Goal: Information Seeking & Learning: Check status

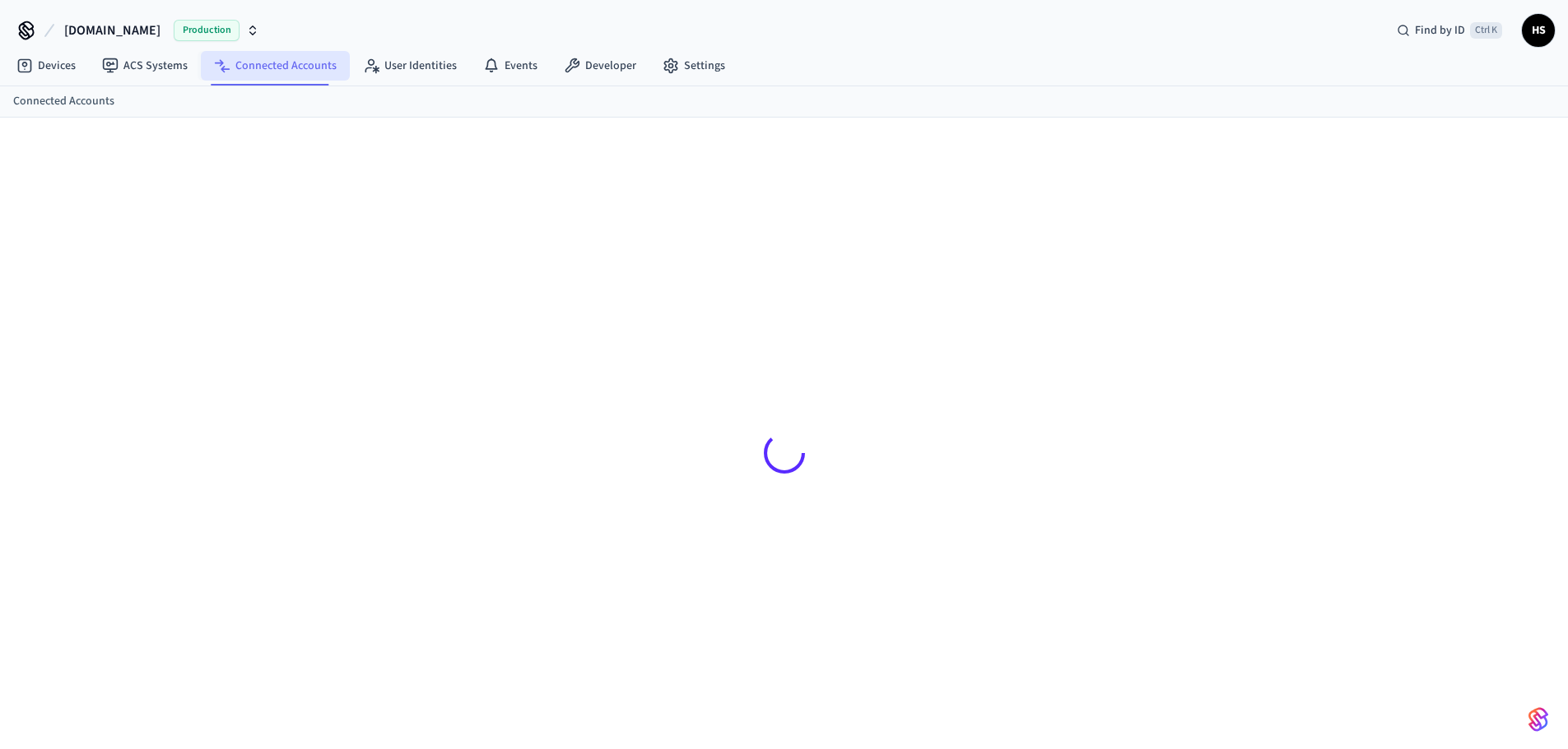
click at [279, 64] on link "Connected Accounts" at bounding box center [275, 66] width 149 height 30
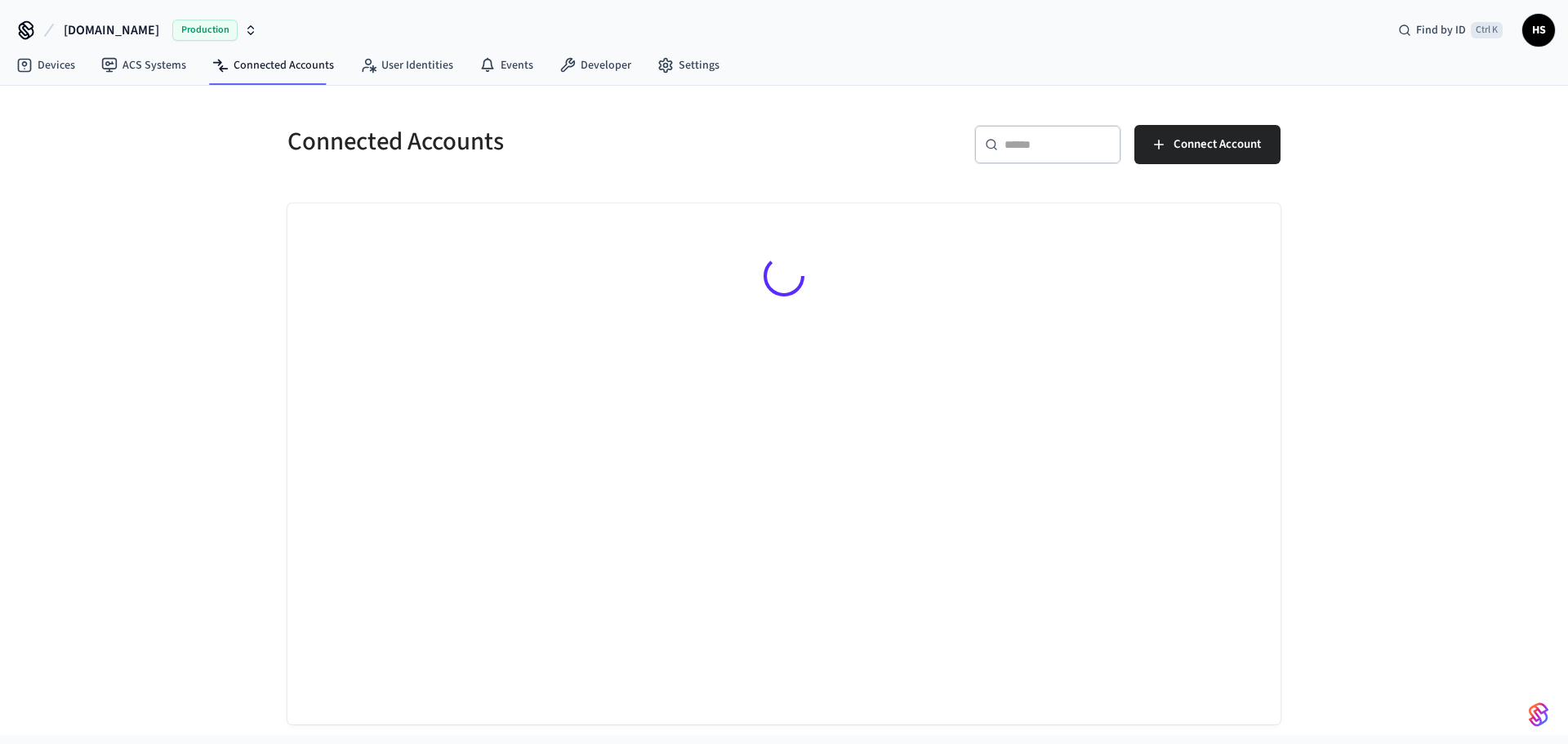
click at [1074, 125] on div "​ ​" at bounding box center [1048, 145] width 147 height 39
paste input "**********"
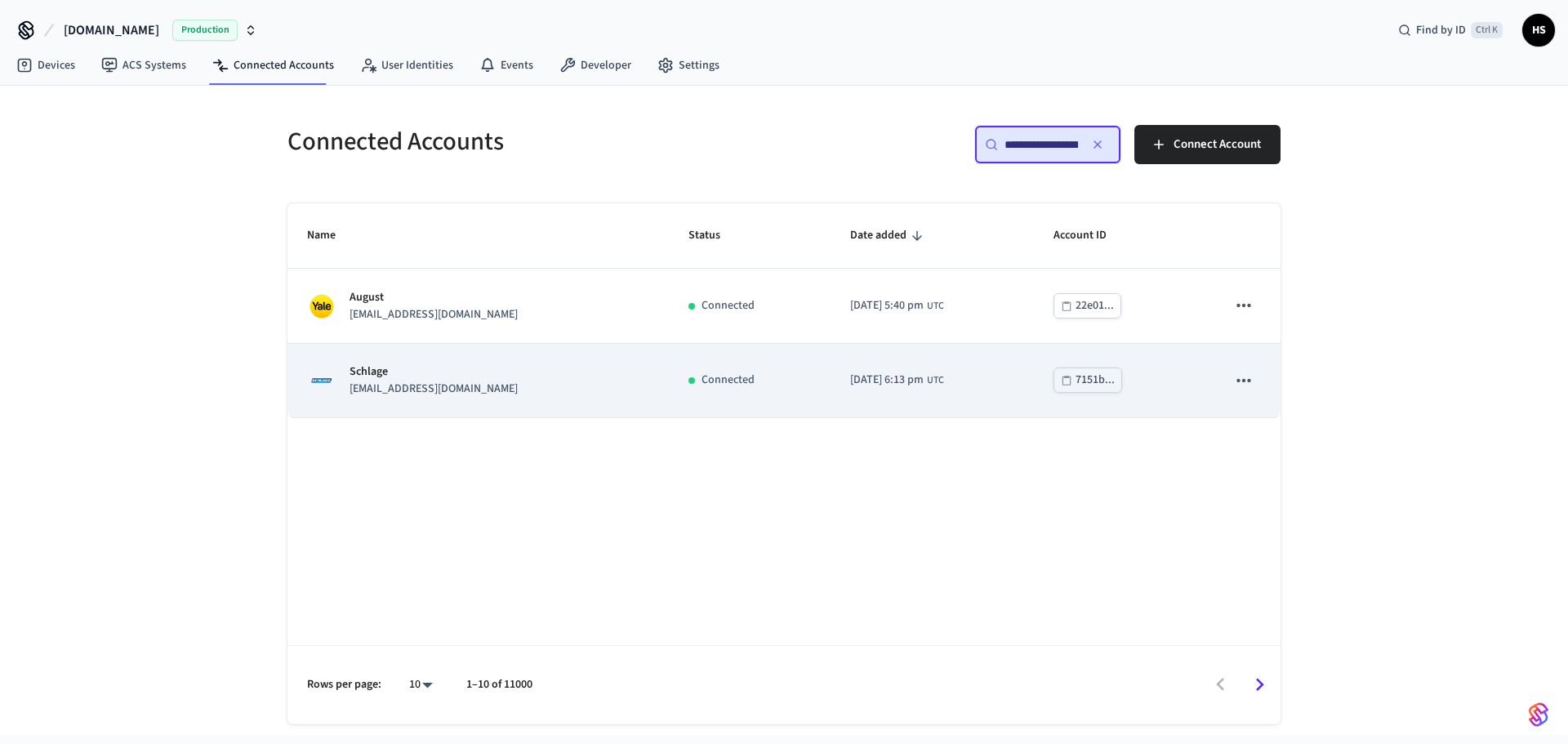
type input "**********"
click at [519, 379] on div "Schlage [EMAIL_ADDRESS][DOMAIN_NAME]" at bounding box center [478, 380] width 342 height 34
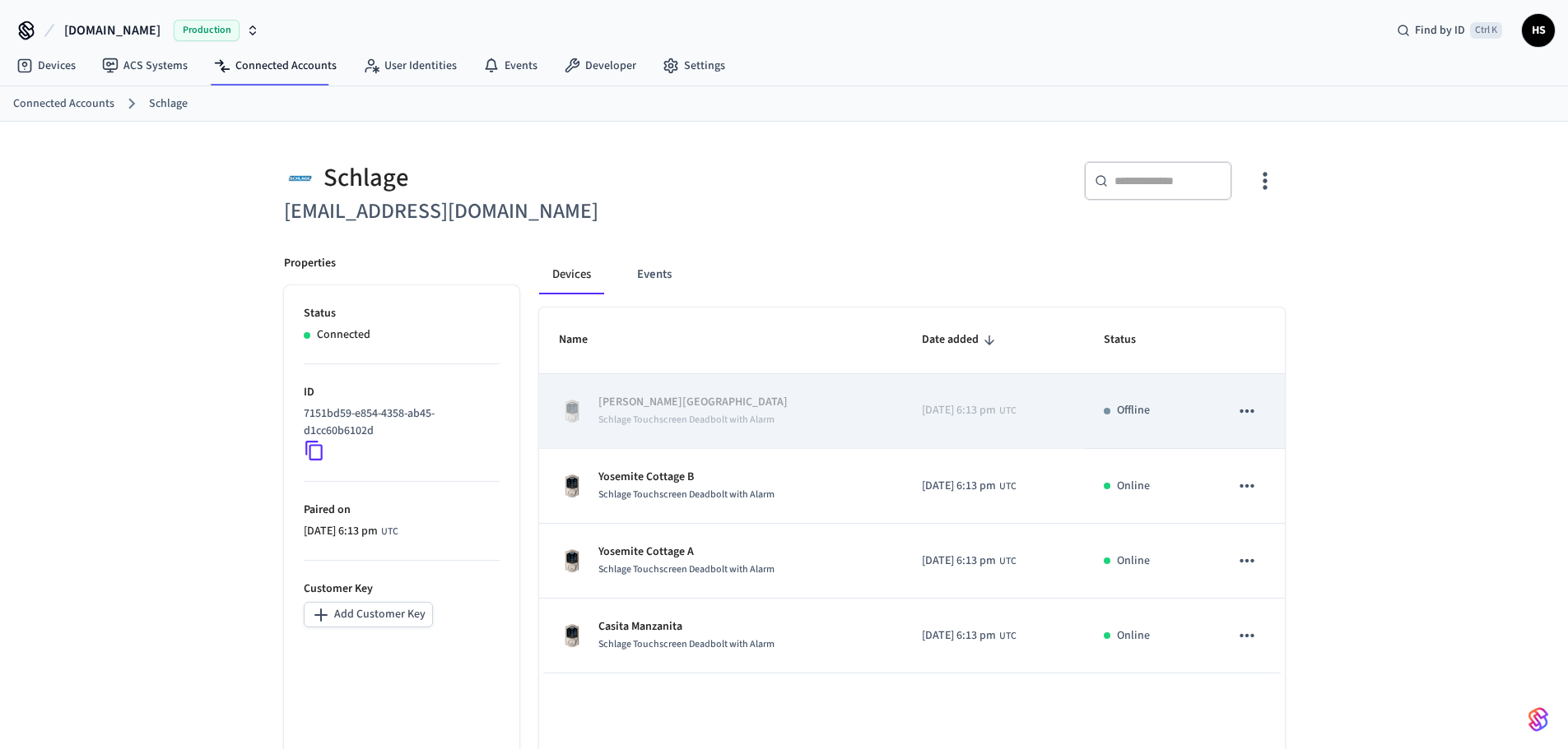
click at [1150, 419] on p "Offline" at bounding box center [1133, 410] width 33 height 17
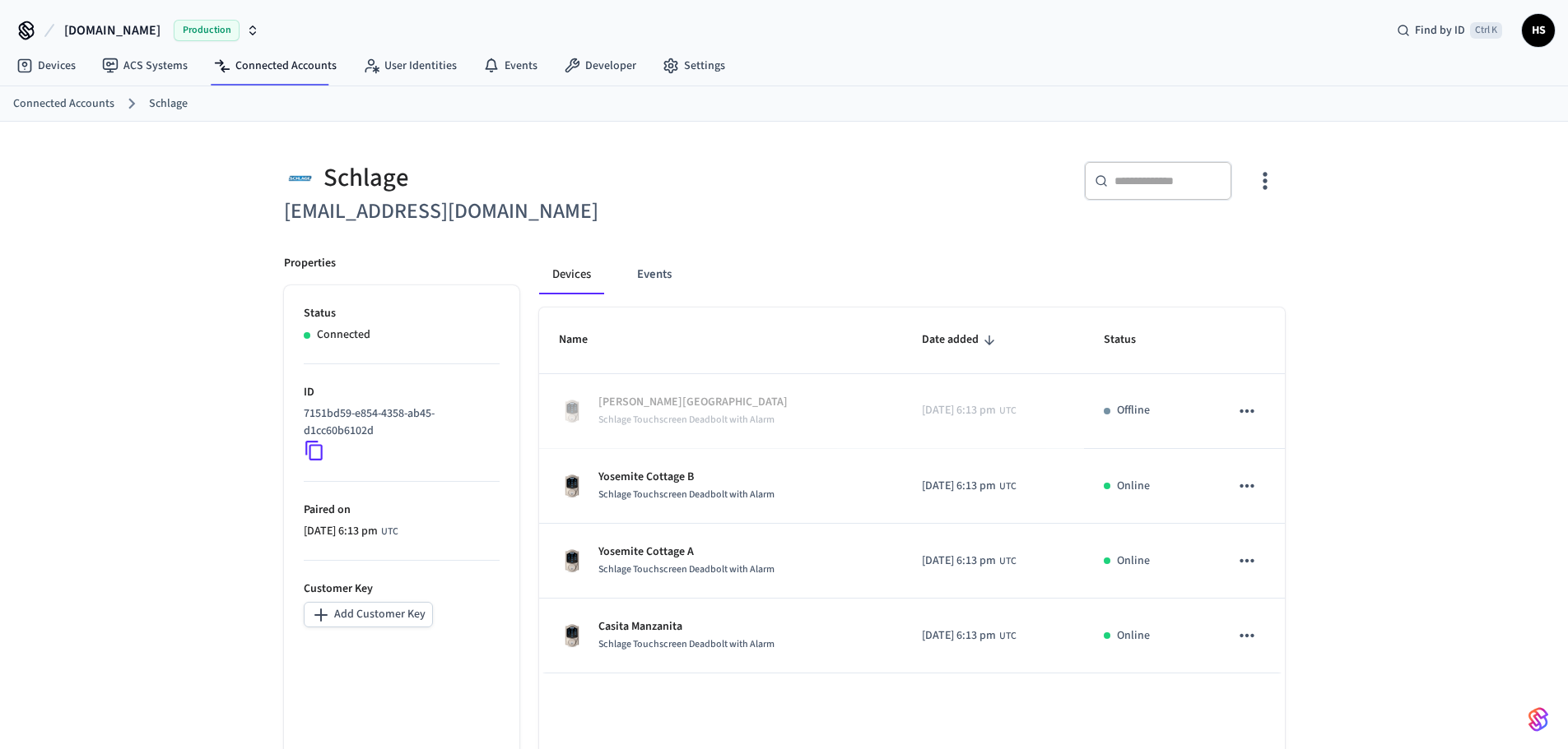
click at [927, 33] on div "[DOMAIN_NAME] Production Find by ID Ctrl K HS" at bounding box center [784, 24] width 1568 height 48
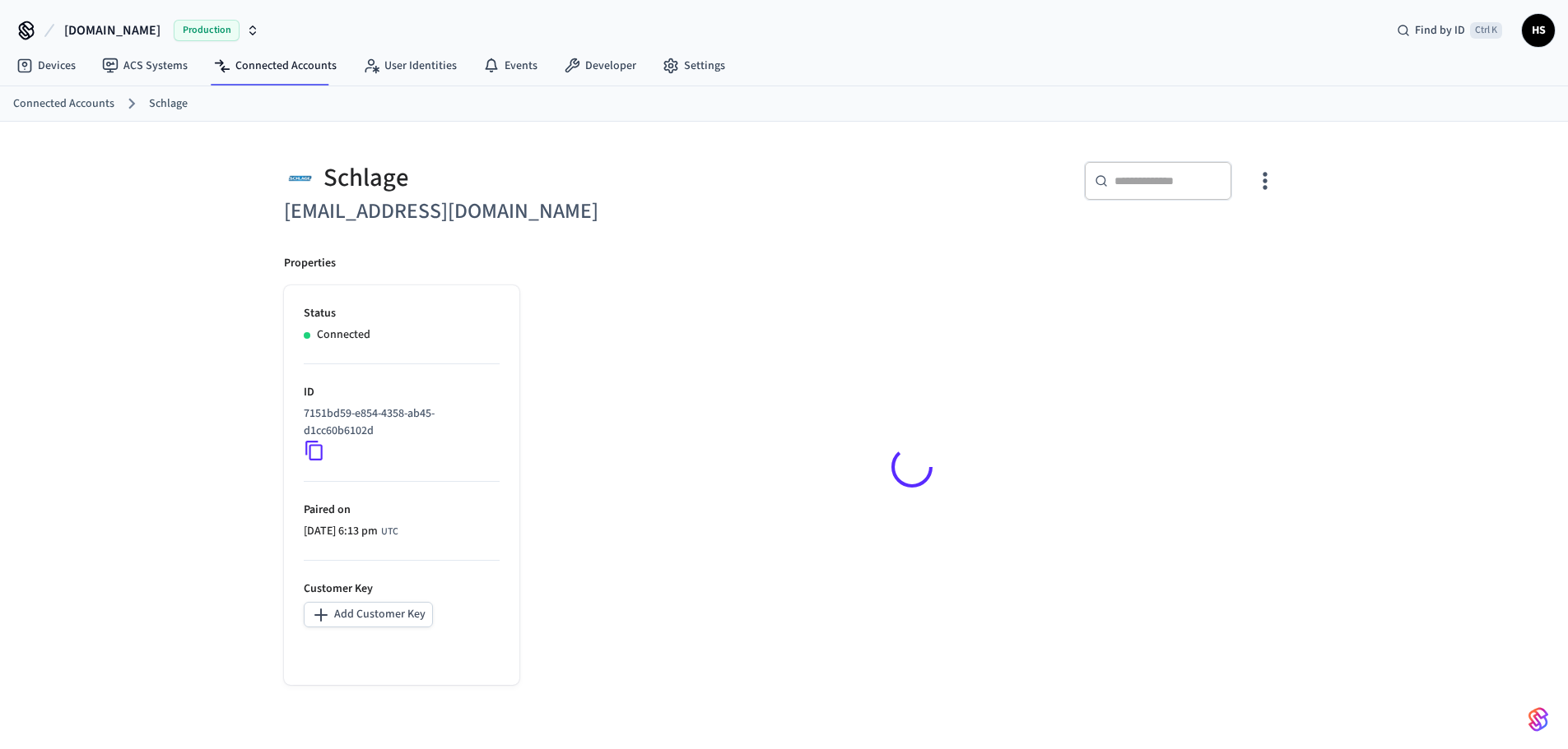
click at [389, 227] on h6 "[EMAIL_ADDRESS][DOMAIN_NAME]" at bounding box center [529, 212] width 491 height 34
click at [399, 217] on h6 "[EMAIL_ADDRESS][DOMAIN_NAME]" at bounding box center [529, 212] width 491 height 34
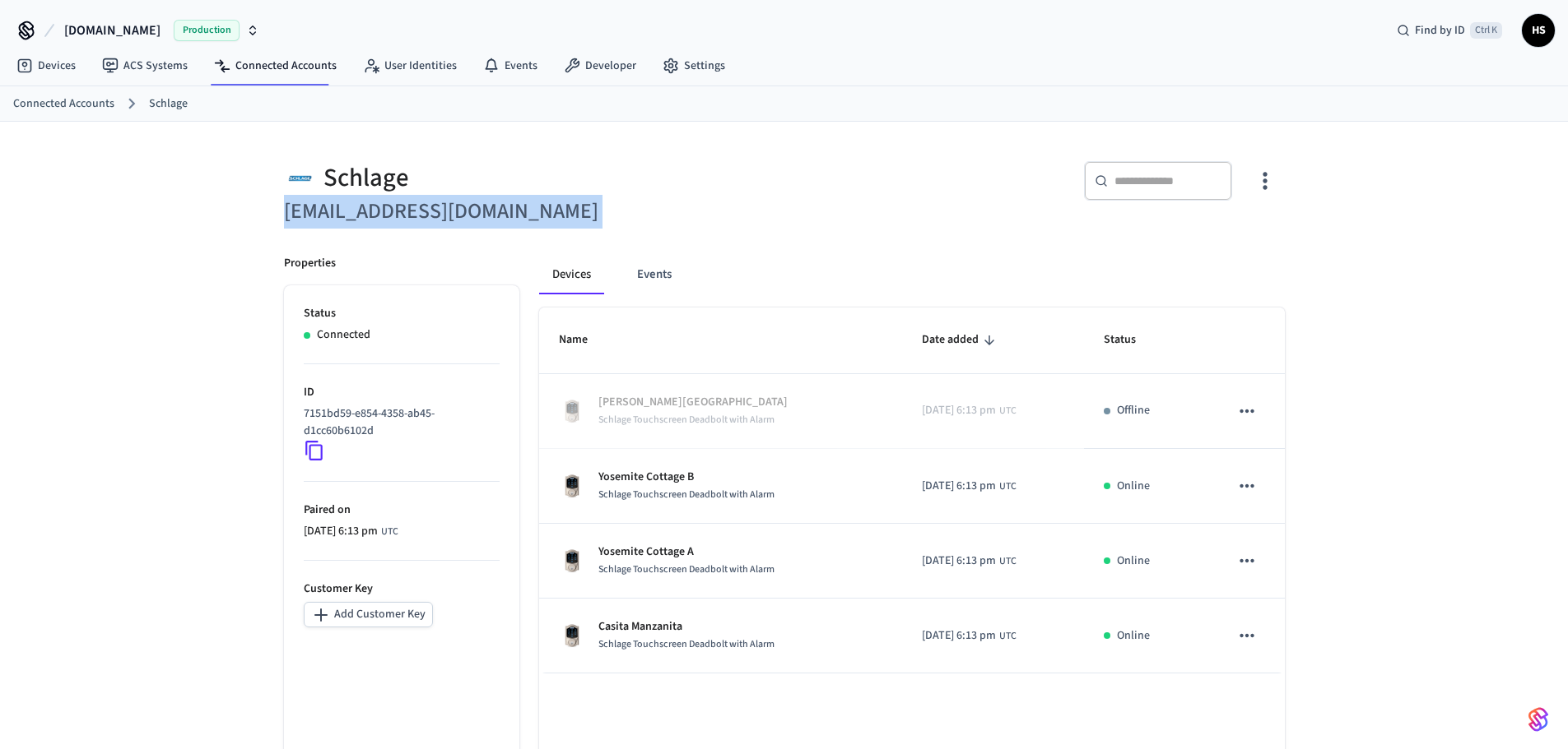
click at [399, 217] on h6 "[EMAIL_ADDRESS][DOMAIN_NAME]" at bounding box center [529, 212] width 491 height 34
copy div "[EMAIL_ADDRESS][DOMAIN_NAME]"
click at [289, 67] on link "Connected Accounts" at bounding box center [275, 66] width 149 height 30
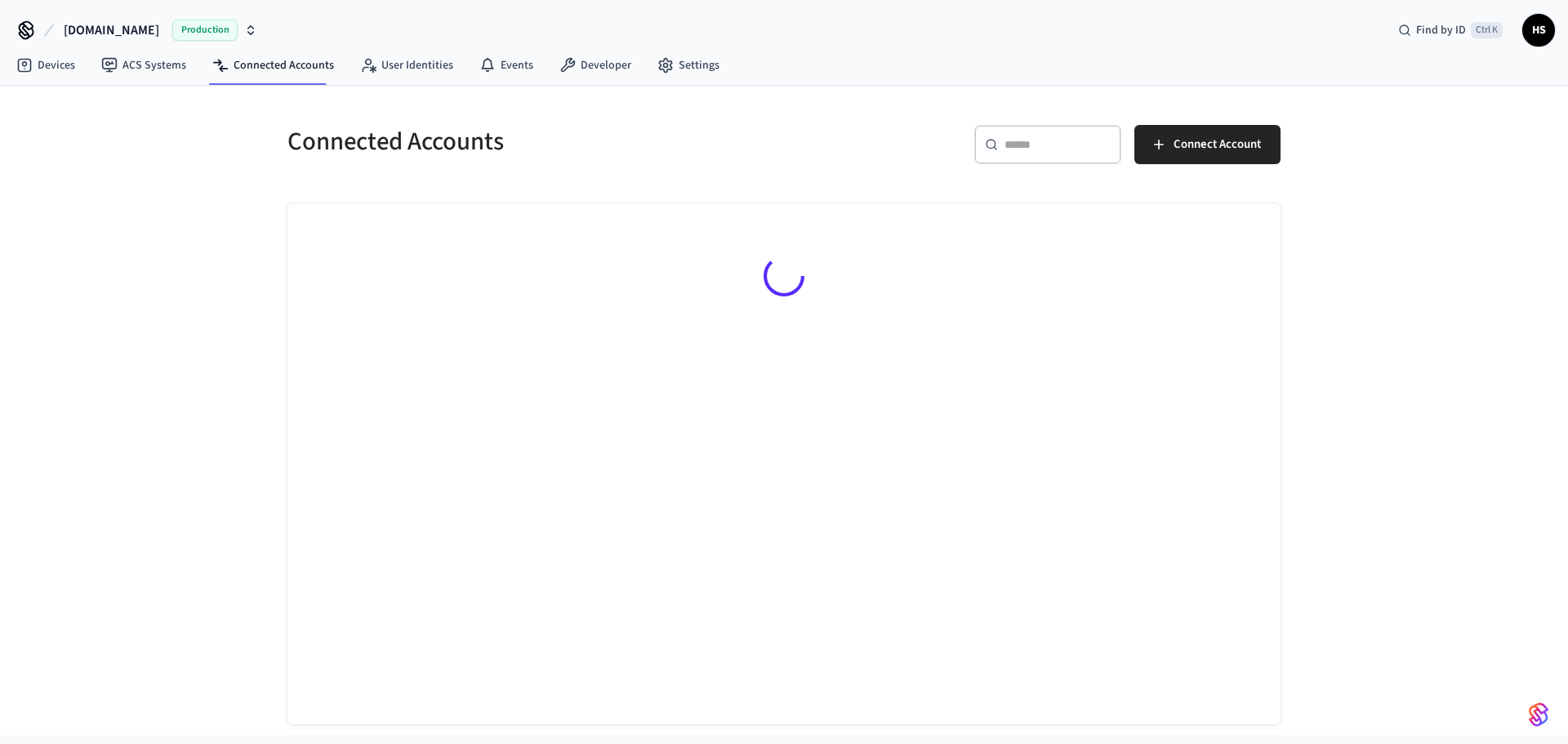
click at [1005, 147] on input "text" at bounding box center [1057, 144] width 106 height 16
paste input "**********"
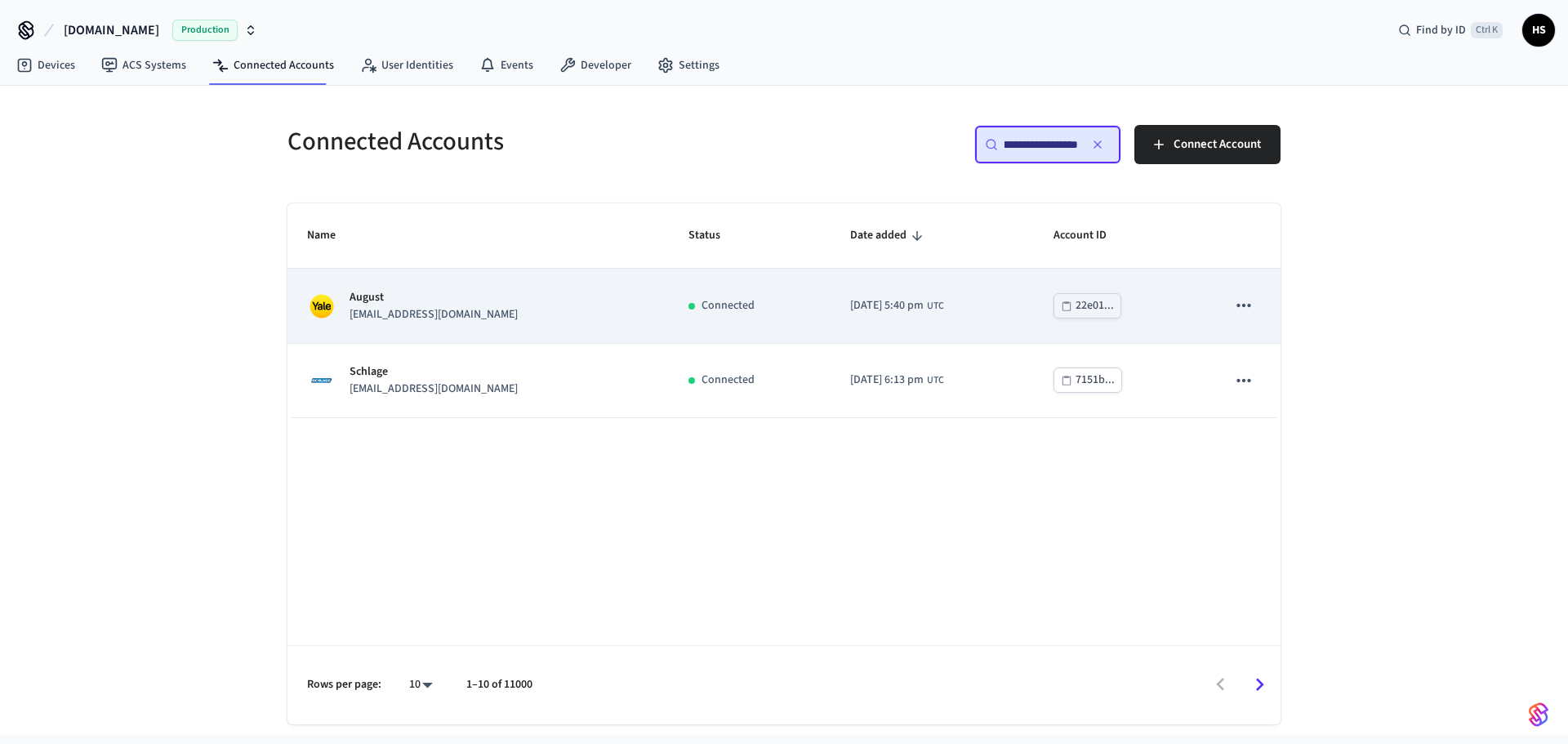
type input "**********"
click at [594, 306] on div "August shullzmanagement@gmail.com" at bounding box center [478, 306] width 342 height 34
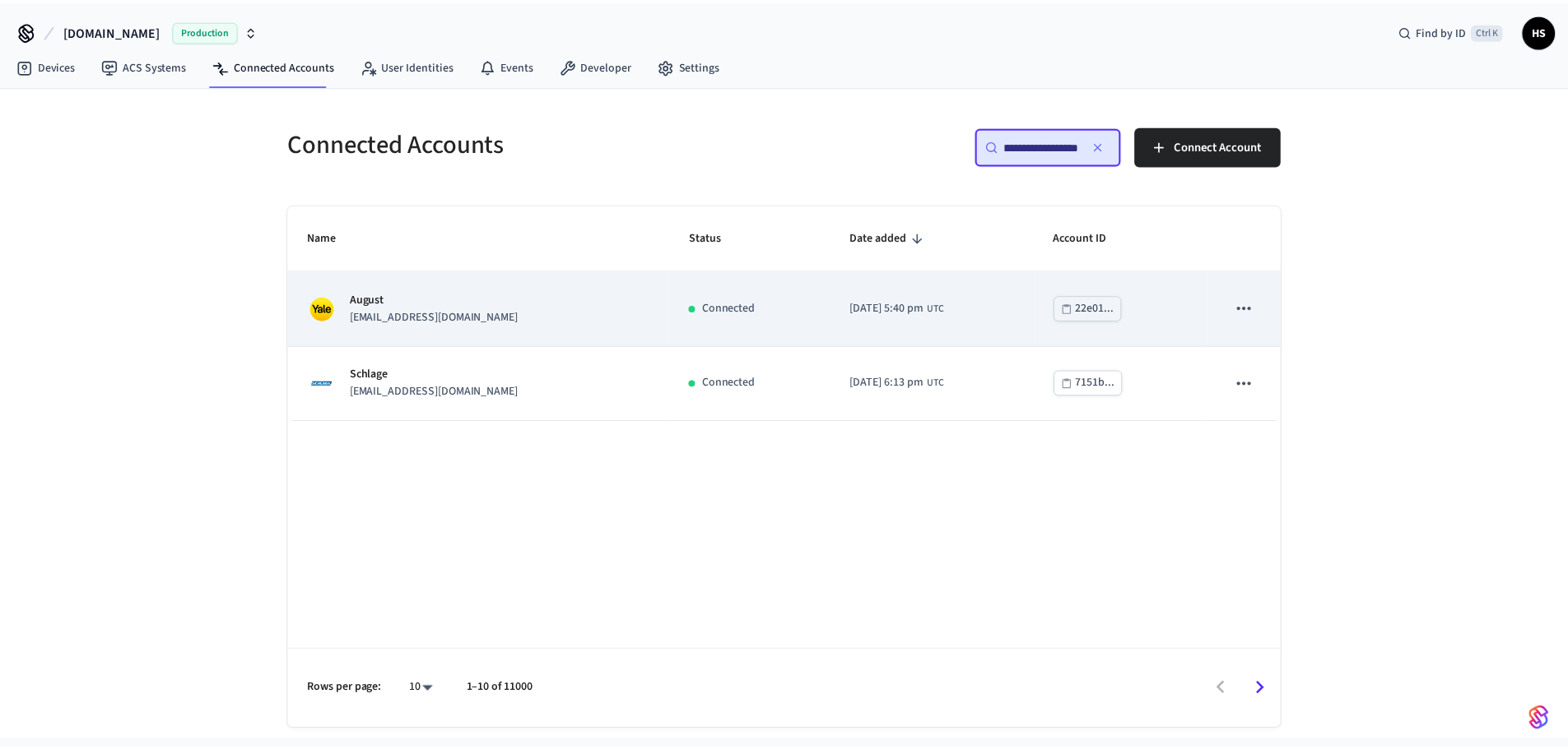
scroll to position [0, 0]
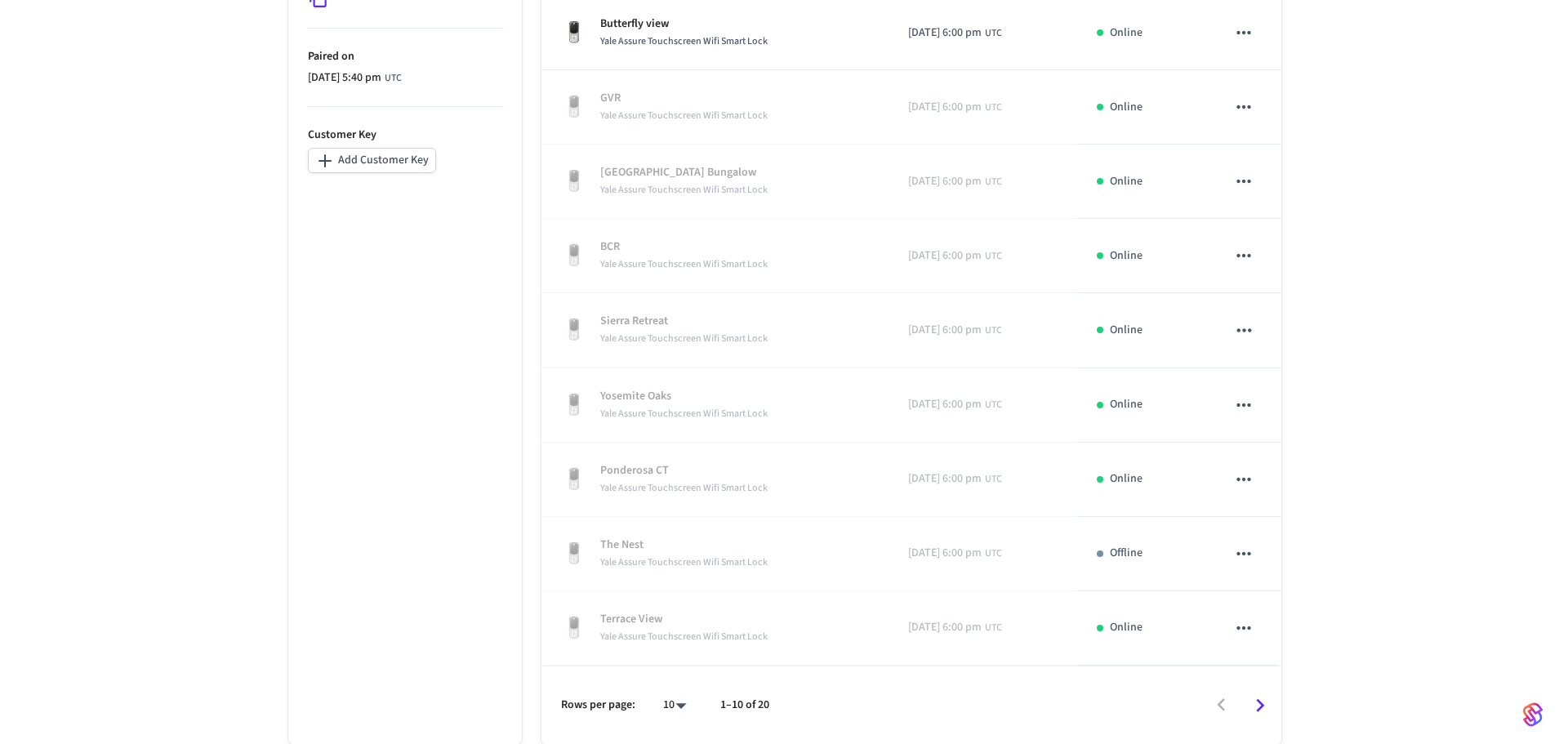
scroll to position [451, 0]
click at [666, 698] on body "Hospitable.com Production Find by ID Ctrl K HS Devices ACS Systems Connected Ac…" at bounding box center [784, 147] width 1568 height 1195
click at [666, 698] on li "All" at bounding box center [661, 696] width 43 height 43
type input "**"
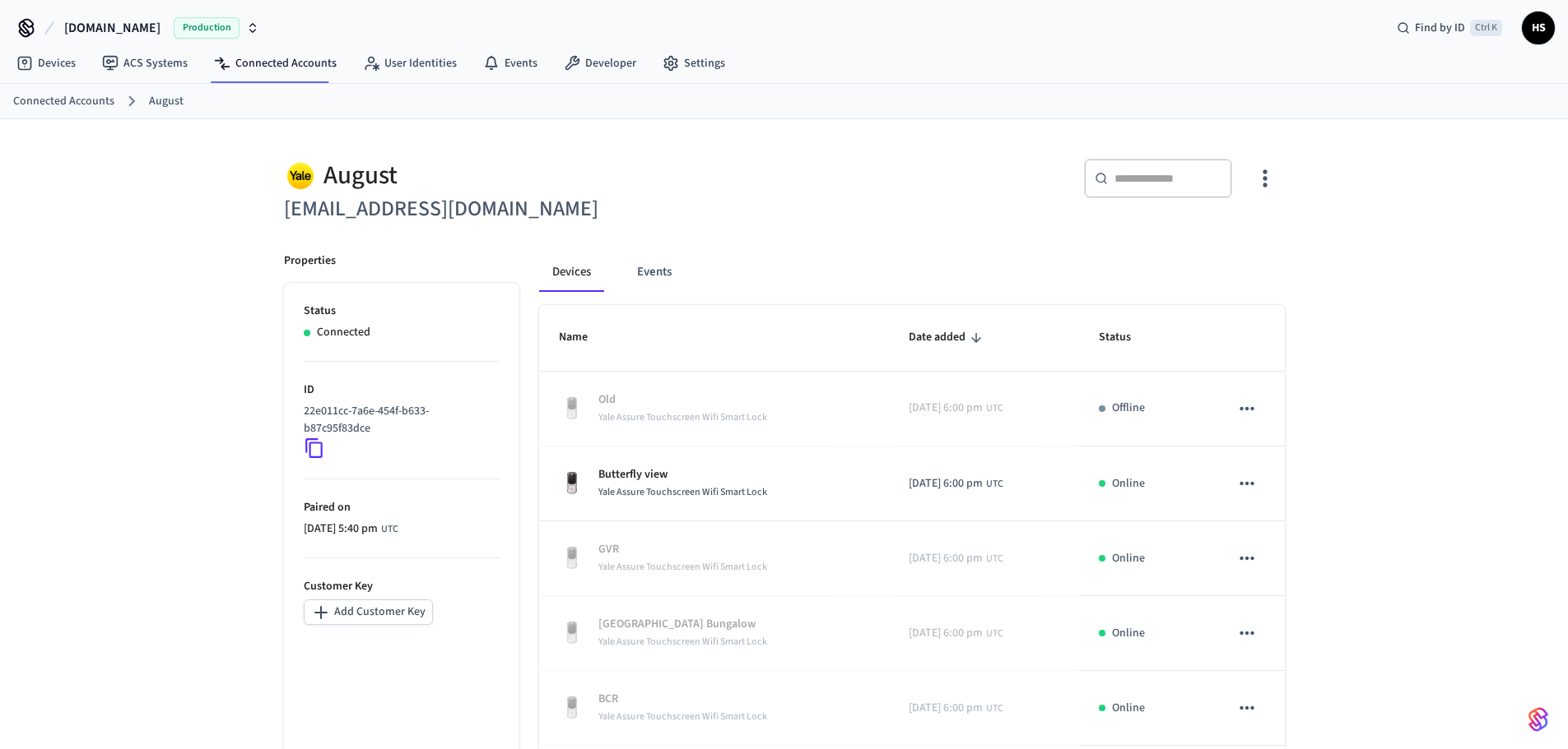
scroll to position [0, 0]
click at [1110, 331] on span "Status" at bounding box center [1125, 340] width 54 height 26
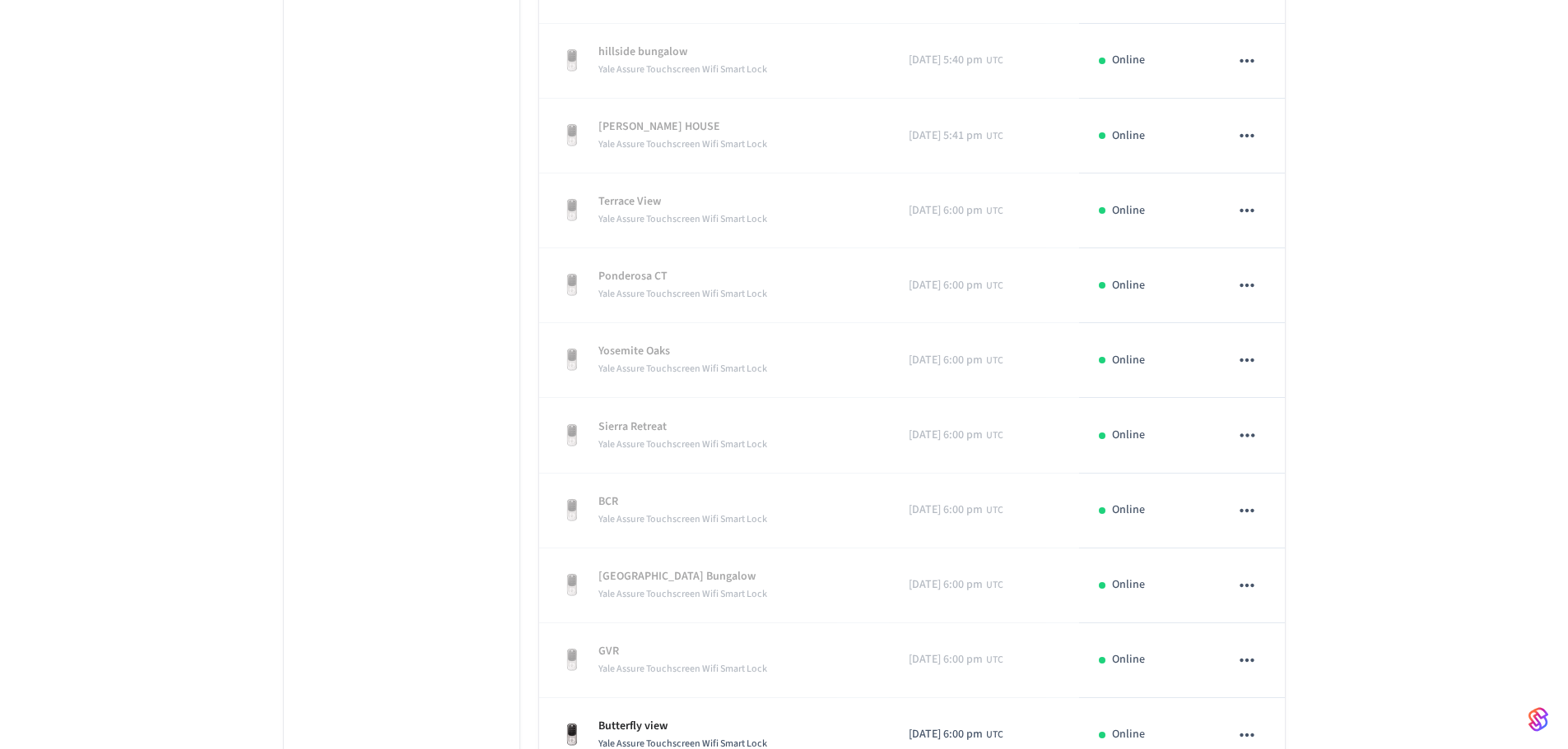
scroll to position [1203, 0]
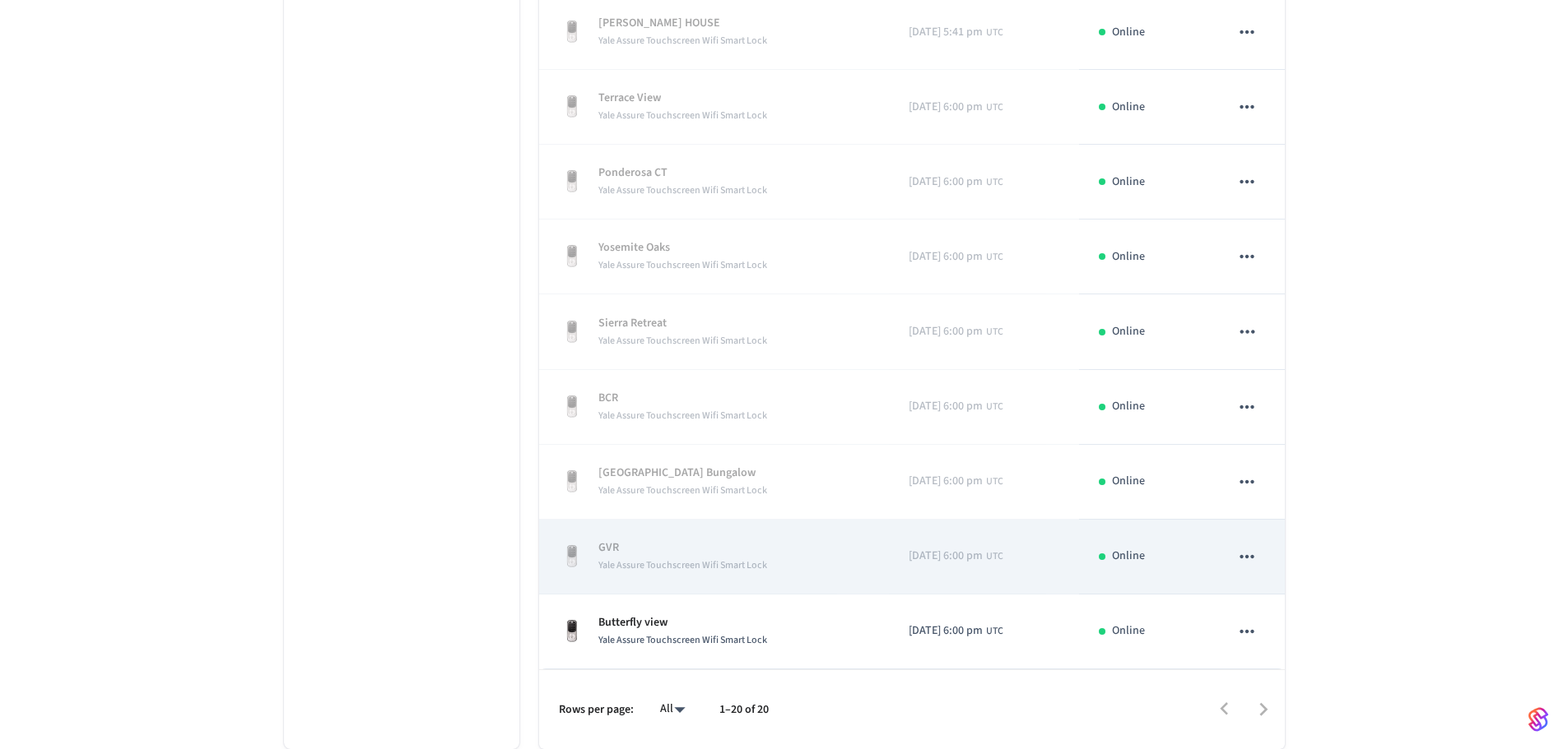
click at [859, 573] on td "GVR Yale Assure Touchscreen Wifi Smart Lock" at bounding box center [714, 557] width 351 height 75
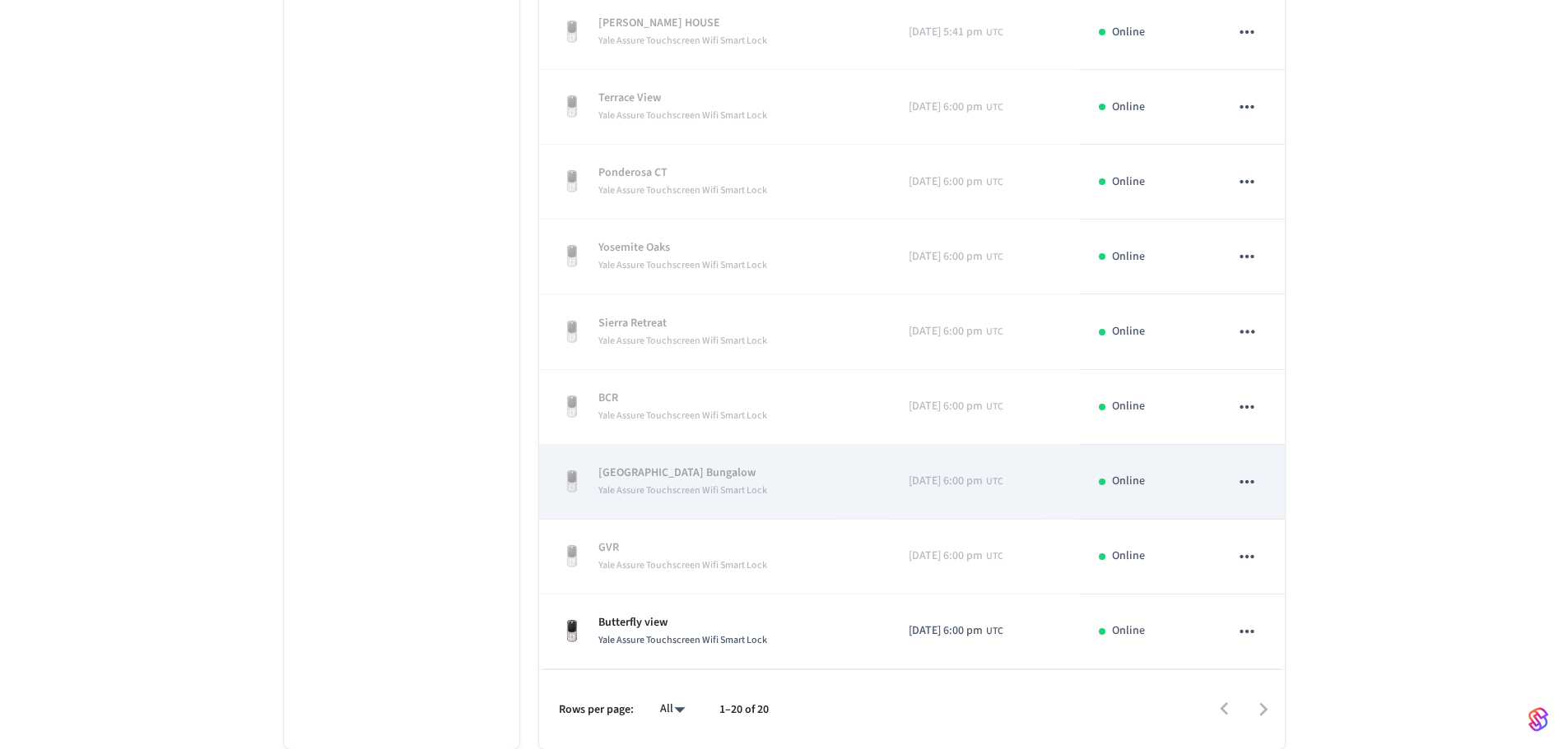
click at [889, 492] on td "2025/10/07 at 6:00 pm UTC" at bounding box center [983, 483] width 189 height 75
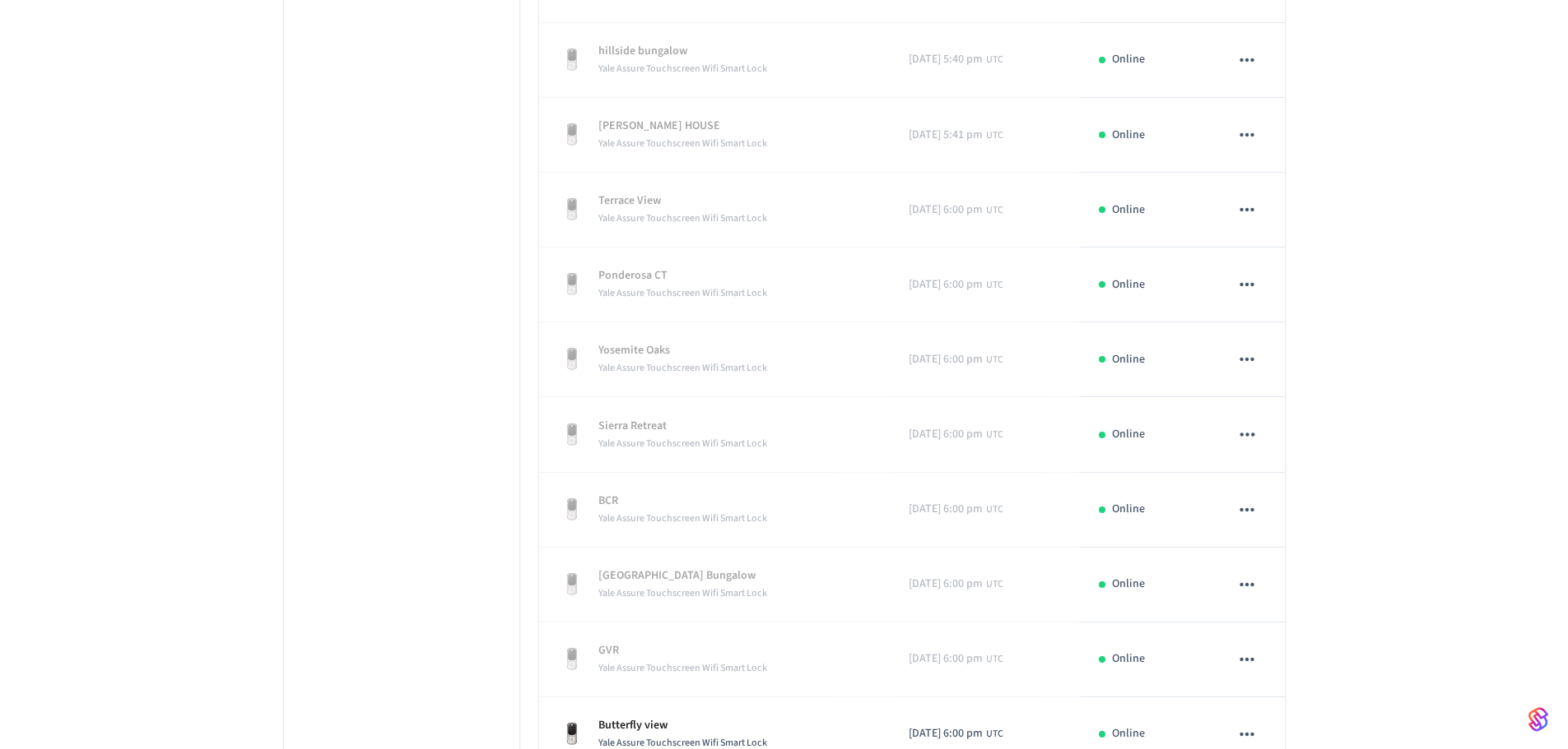
scroll to position [1039, 0]
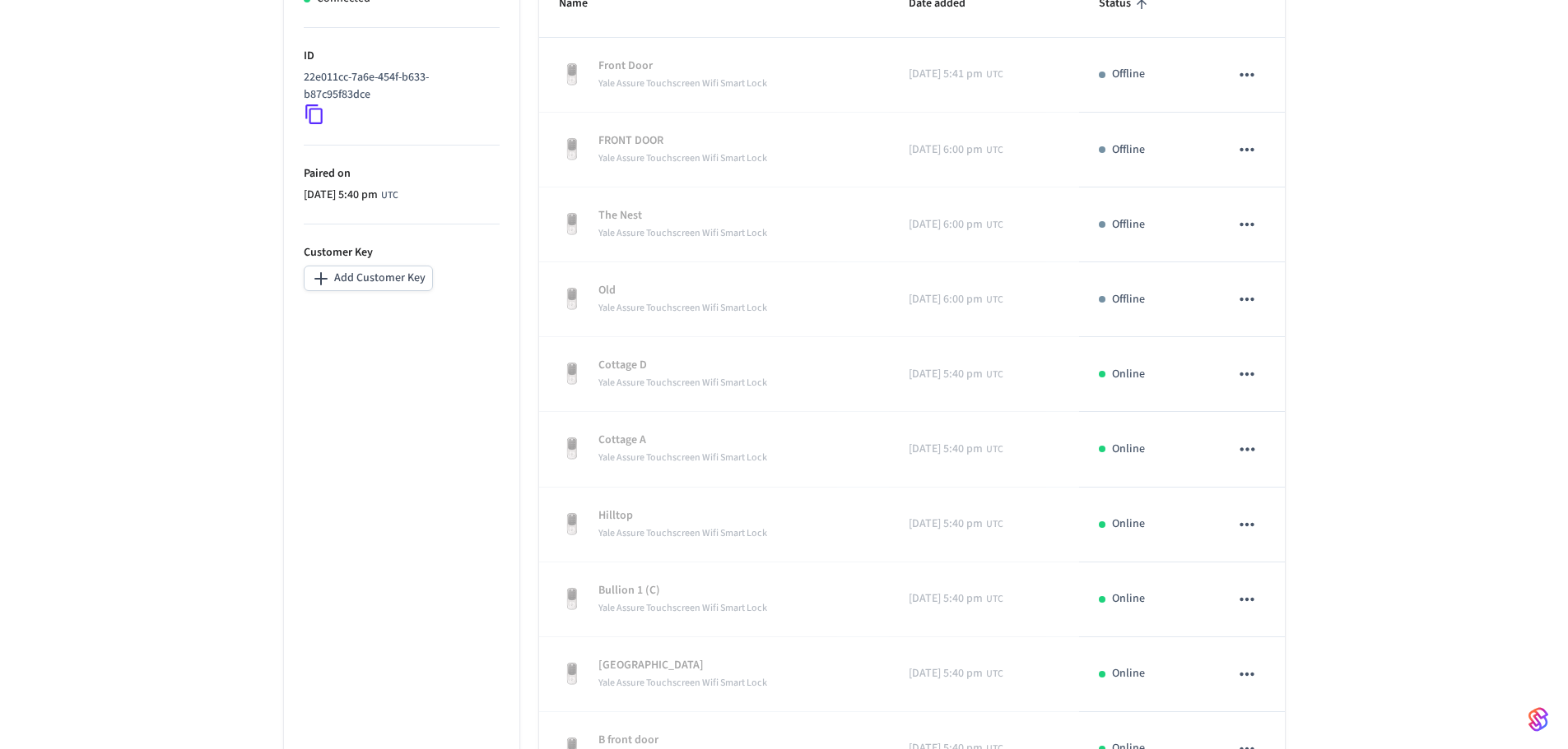
scroll to position [299, 0]
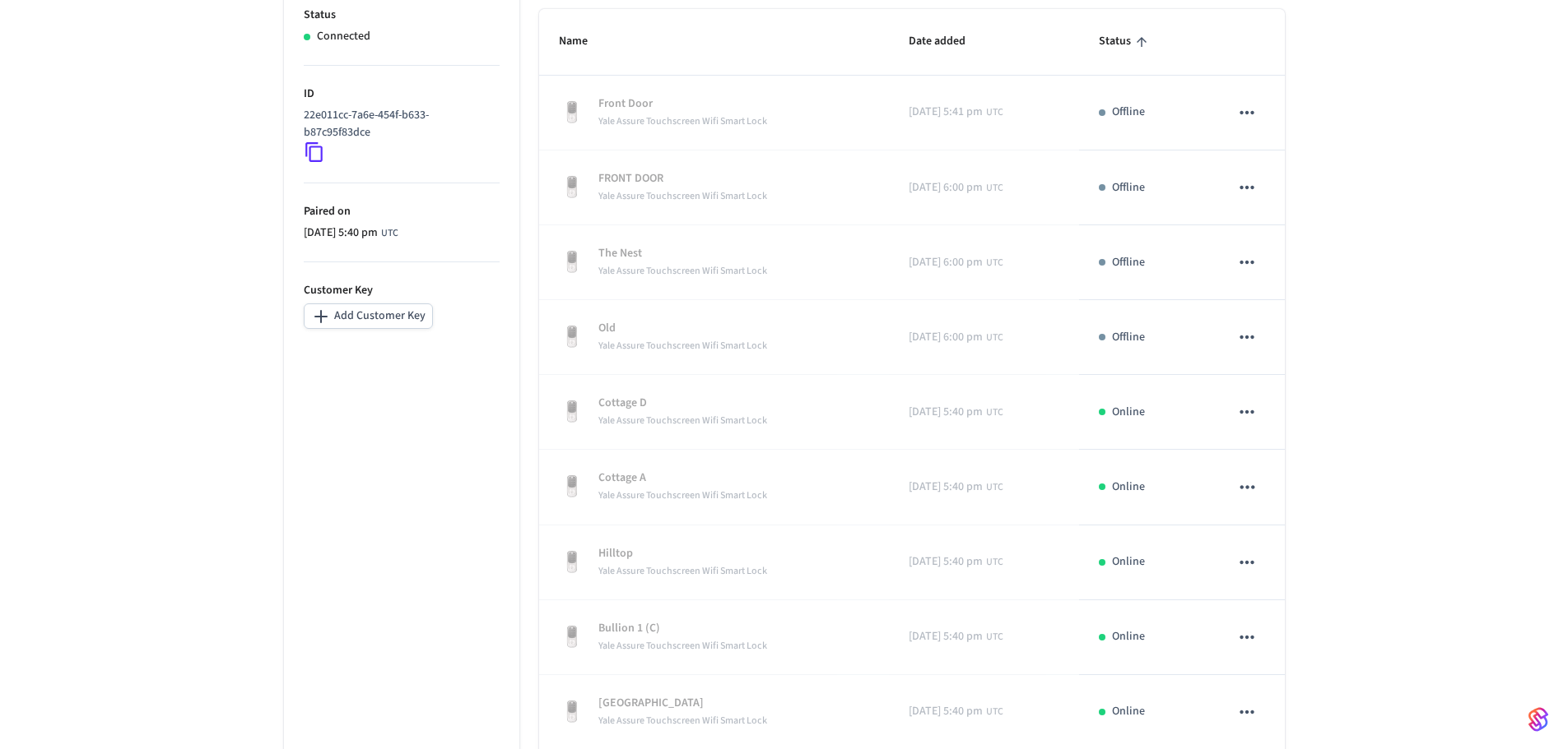
click at [218, 525] on div "August shullzmanagement@gmail.com ​ ​ Properties Status Connected ID 22e011cc-7…" at bounding box center [784, 739] width 1568 height 1831
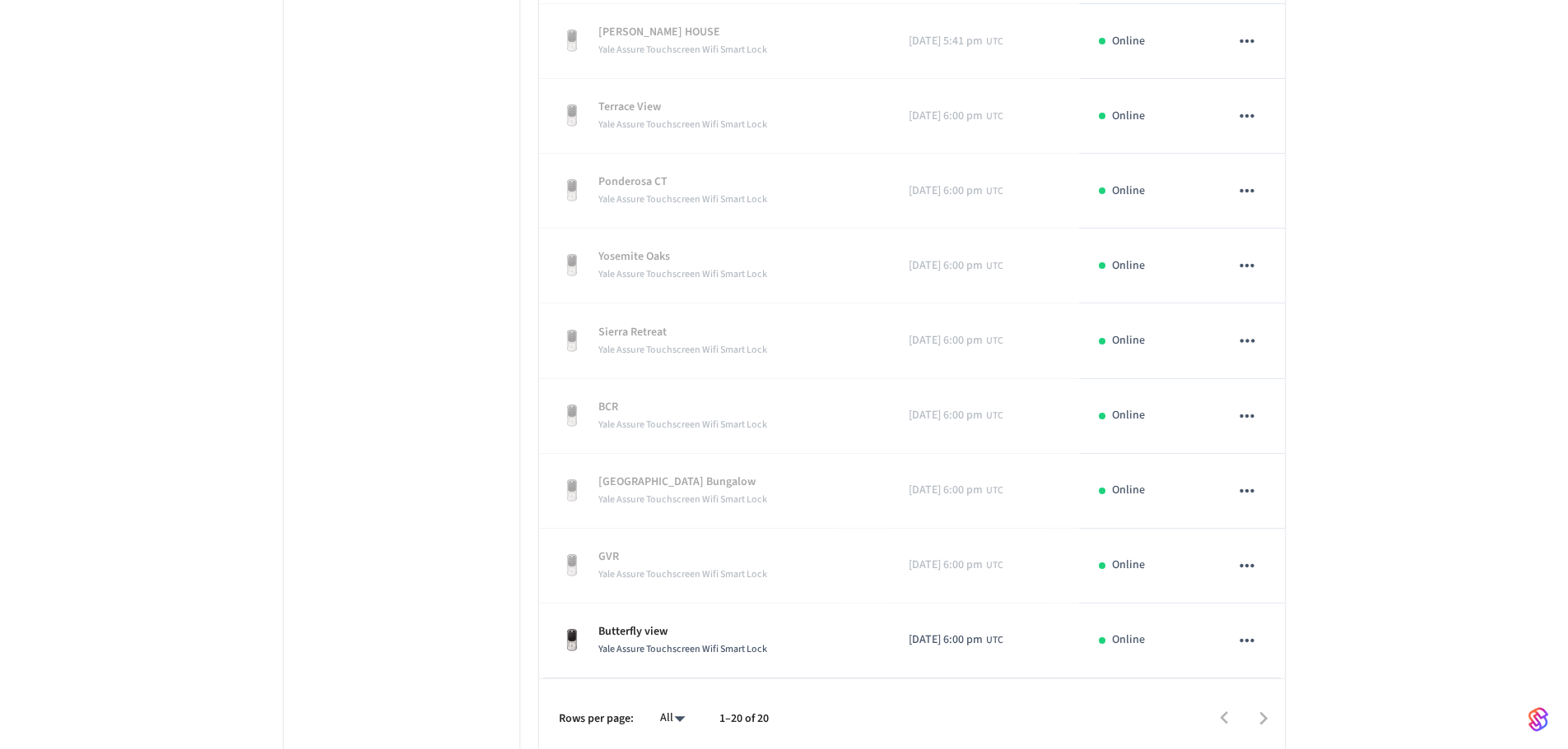
scroll to position [1203, 0]
